Goal: Task Accomplishment & Management: Manage account settings

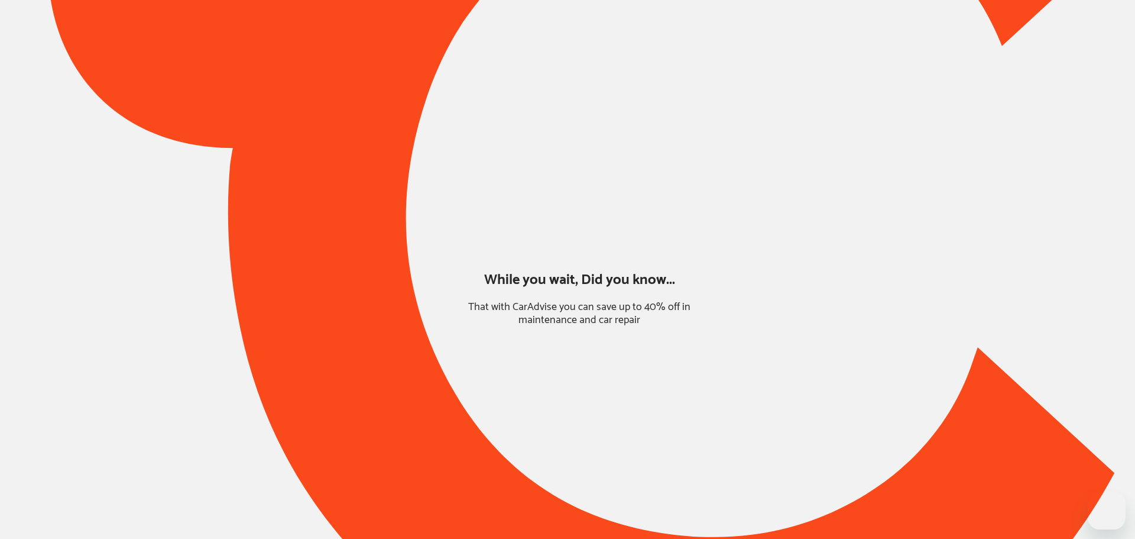
type input "*******"
